Goal: Transaction & Acquisition: Obtain resource

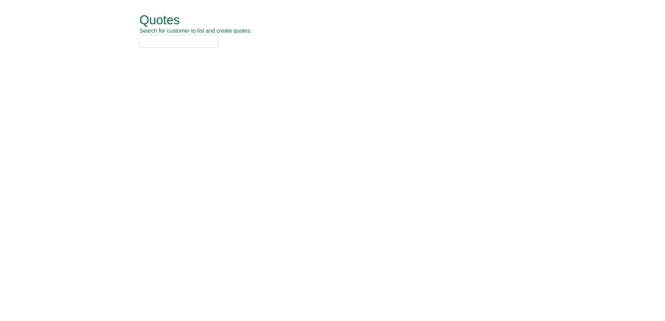
click at [178, 41] on input "text" at bounding box center [178, 41] width 79 height 13
type input "r"
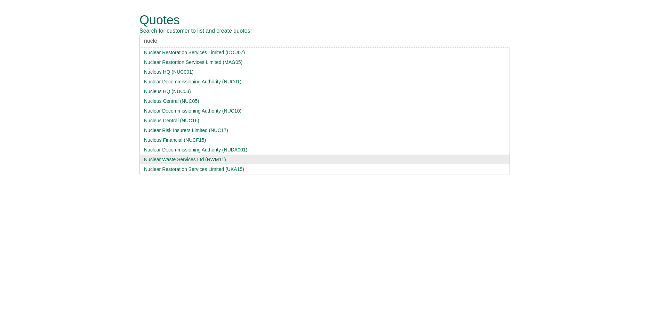
type input "nucle"
click at [185, 160] on div "Nuclear Waste Services Ltd (RWM11)" at bounding box center [324, 159] width 361 height 7
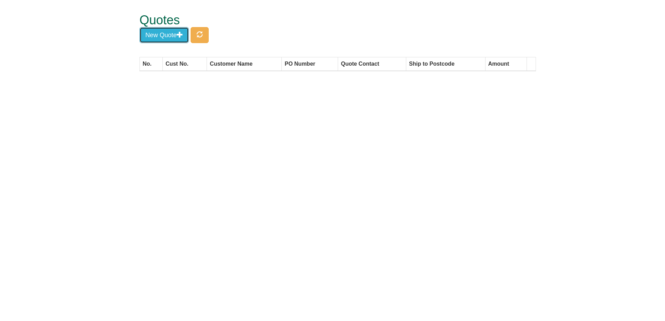
click at [161, 43] on button "New Quote" at bounding box center [163, 35] width 49 height 16
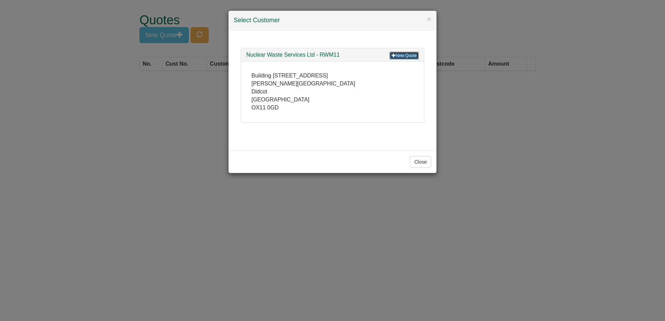
click at [397, 56] on link "New Quote" at bounding box center [404, 56] width 29 height 8
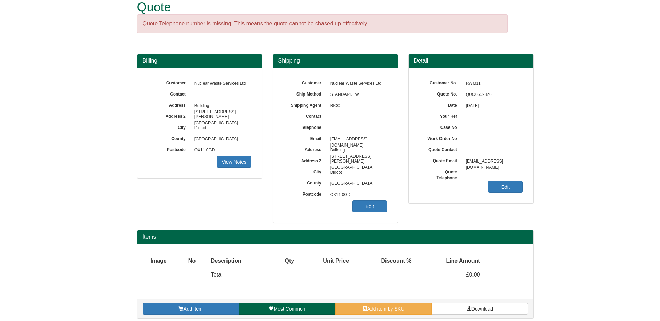
scroll to position [17, 0]
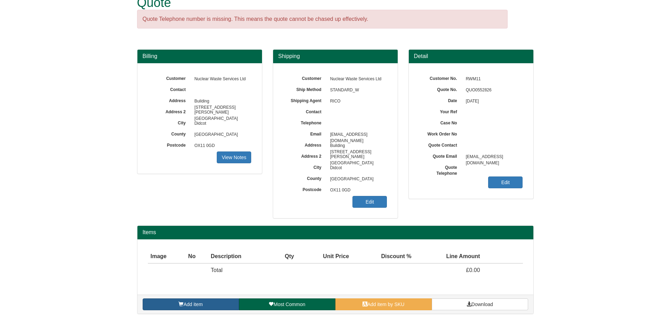
click at [202, 303] on span "Add item" at bounding box center [192, 305] width 19 height 6
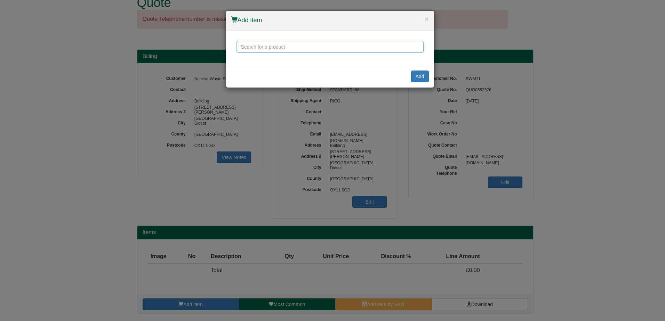
drag, startPoint x: 279, startPoint y: 42, endPoint x: 278, endPoint y: 48, distance: 5.4
click at [279, 46] on input "text" at bounding box center [330, 47] width 187 height 12
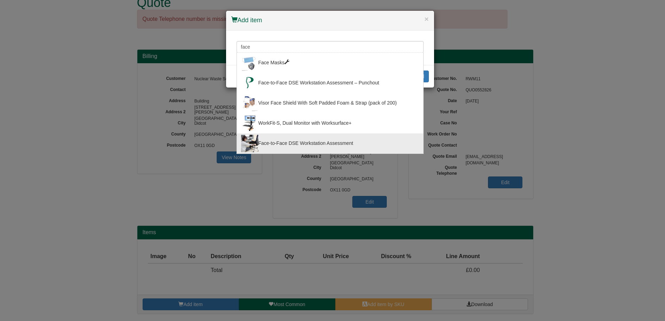
click at [281, 141] on div "Face-to-Face DSE Workstation Assessment" at bounding box center [330, 143] width 178 height 17
type input "Face-to-Face DSE Workstation Assessment"
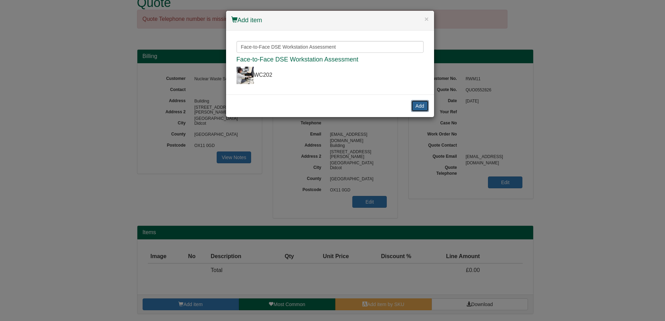
click at [424, 106] on button "Add" at bounding box center [420, 106] width 18 height 12
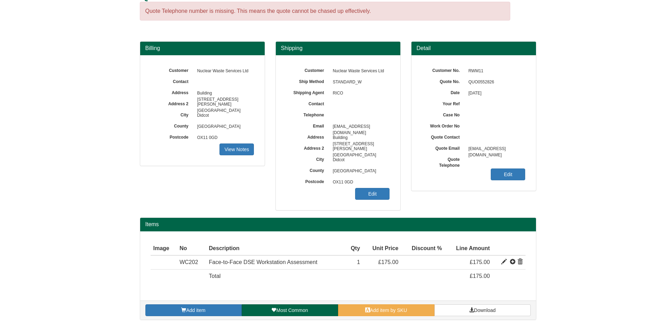
scroll to position [31, 0]
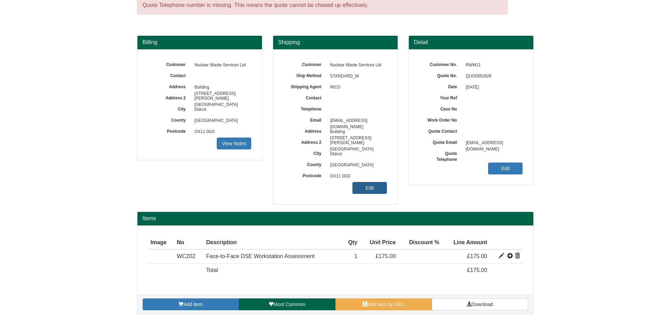
click at [370, 190] on link "Edit" at bounding box center [369, 188] width 34 height 12
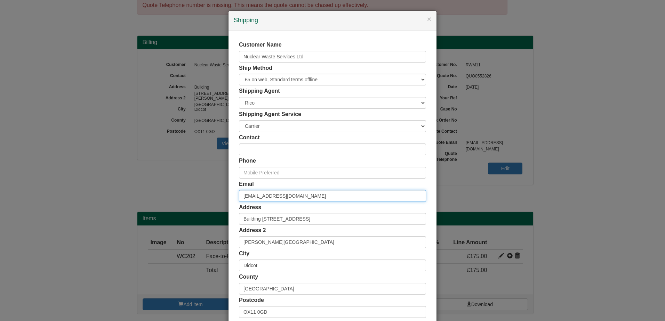
drag, startPoint x: 350, startPoint y: 195, endPoint x: 129, endPoint y: 194, distance: 220.9
click at [129, 194] on div "× Shipping Customer Name Nuclear Waste Services Ltd Ship Method Free of Charge …" at bounding box center [332, 160] width 665 height 321
drag, startPoint x: 341, startPoint y: 198, endPoint x: 196, endPoint y: 200, distance: 145.0
click at [196, 200] on div "× Shipping Customer Name Nuclear Waste Services Ltd Ship Method Free of Charge …" at bounding box center [332, 160] width 665 height 321
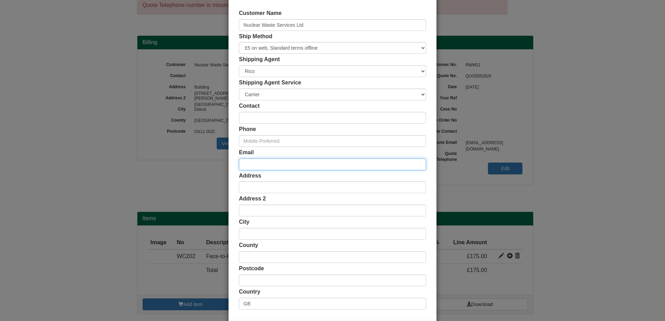
scroll to position [64, 0]
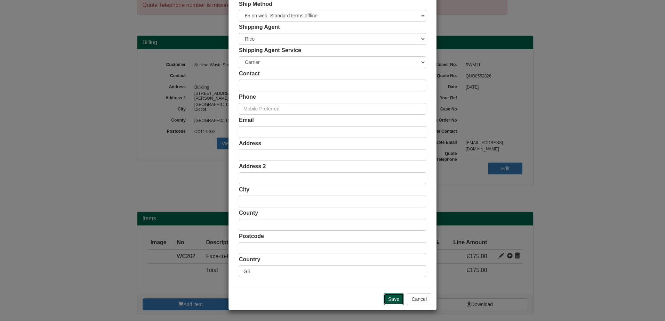
click at [389, 302] on input "Save" at bounding box center [394, 300] width 20 height 12
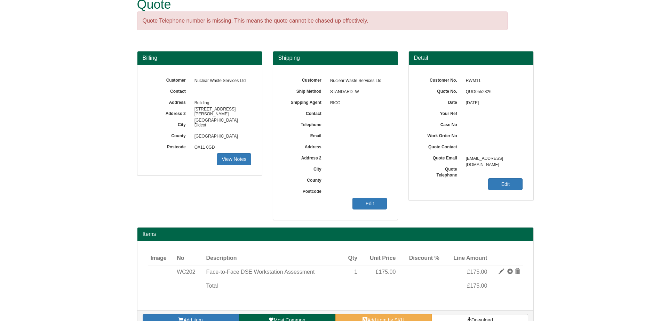
scroll to position [31, 0]
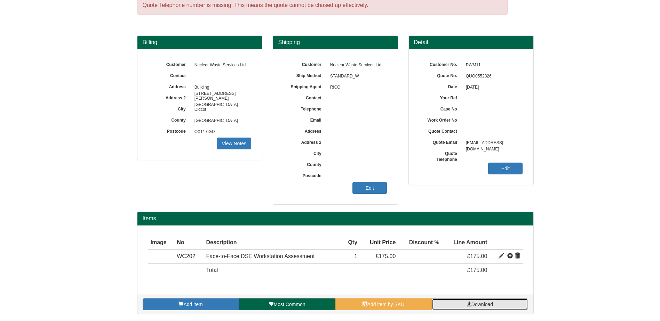
click at [480, 302] on span "Download" at bounding box center [482, 305] width 22 height 6
